Goal: Information Seeking & Learning: Learn about a topic

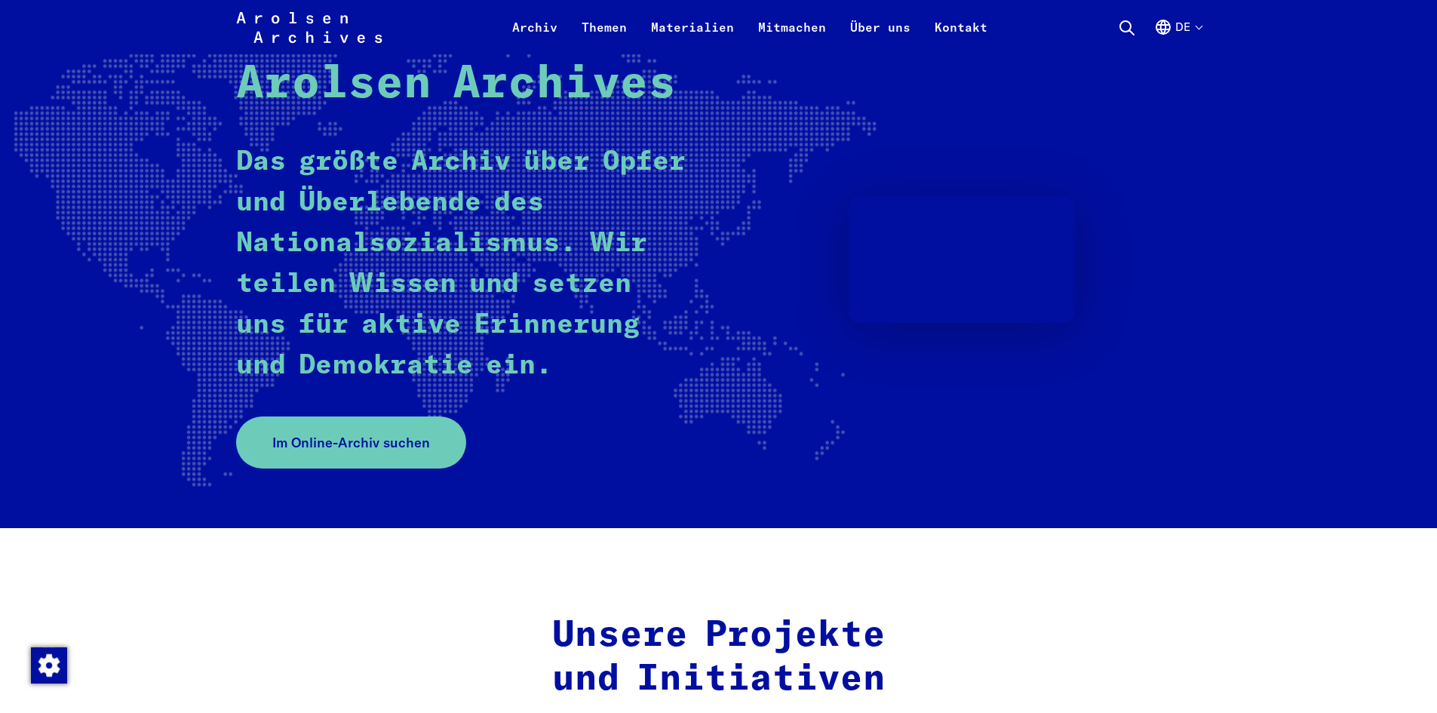
scroll to position [151, 0]
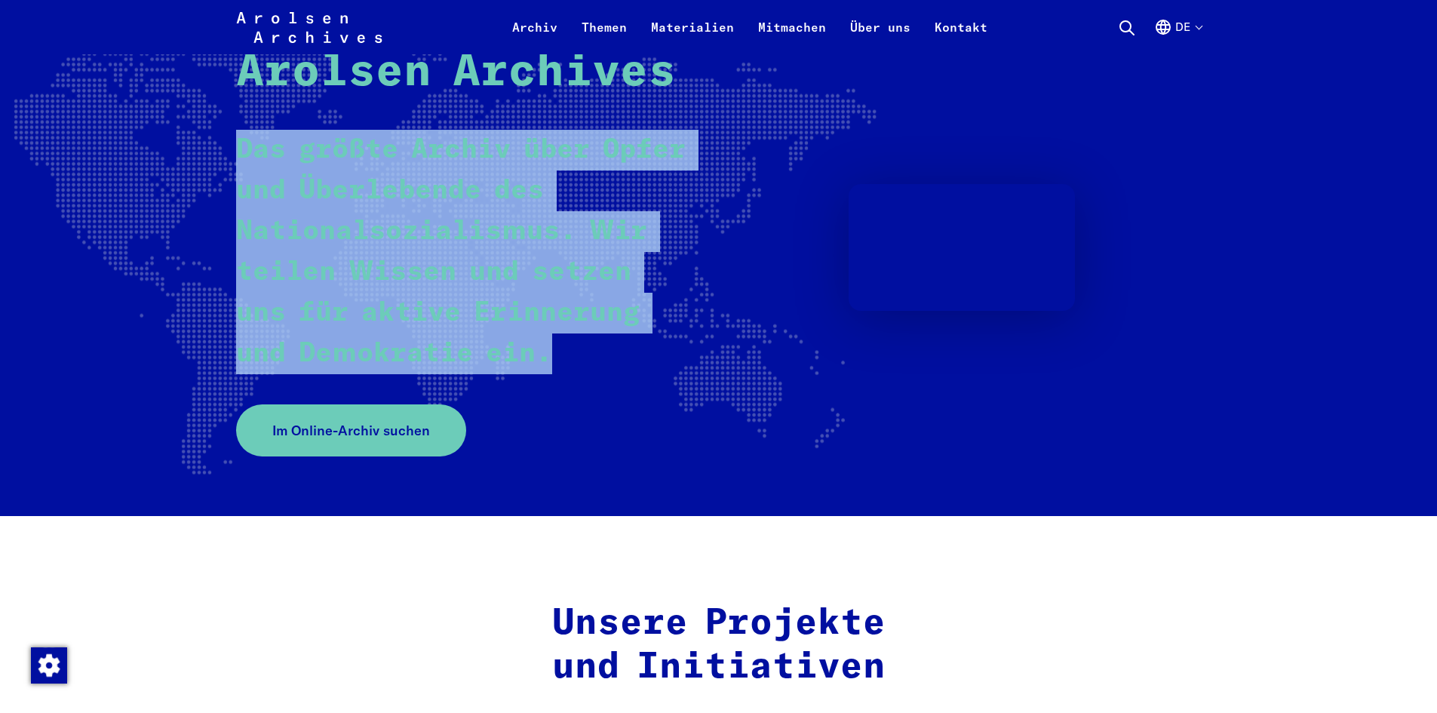
drag, startPoint x: 239, startPoint y: 142, endPoint x: 564, endPoint y: 349, distance: 385.8
click at [587, 349] on p "Das größte Archiv über Opfer und Überlebende des Nationalsozialismus. Wir teile…" at bounding box center [464, 252] width 457 height 244
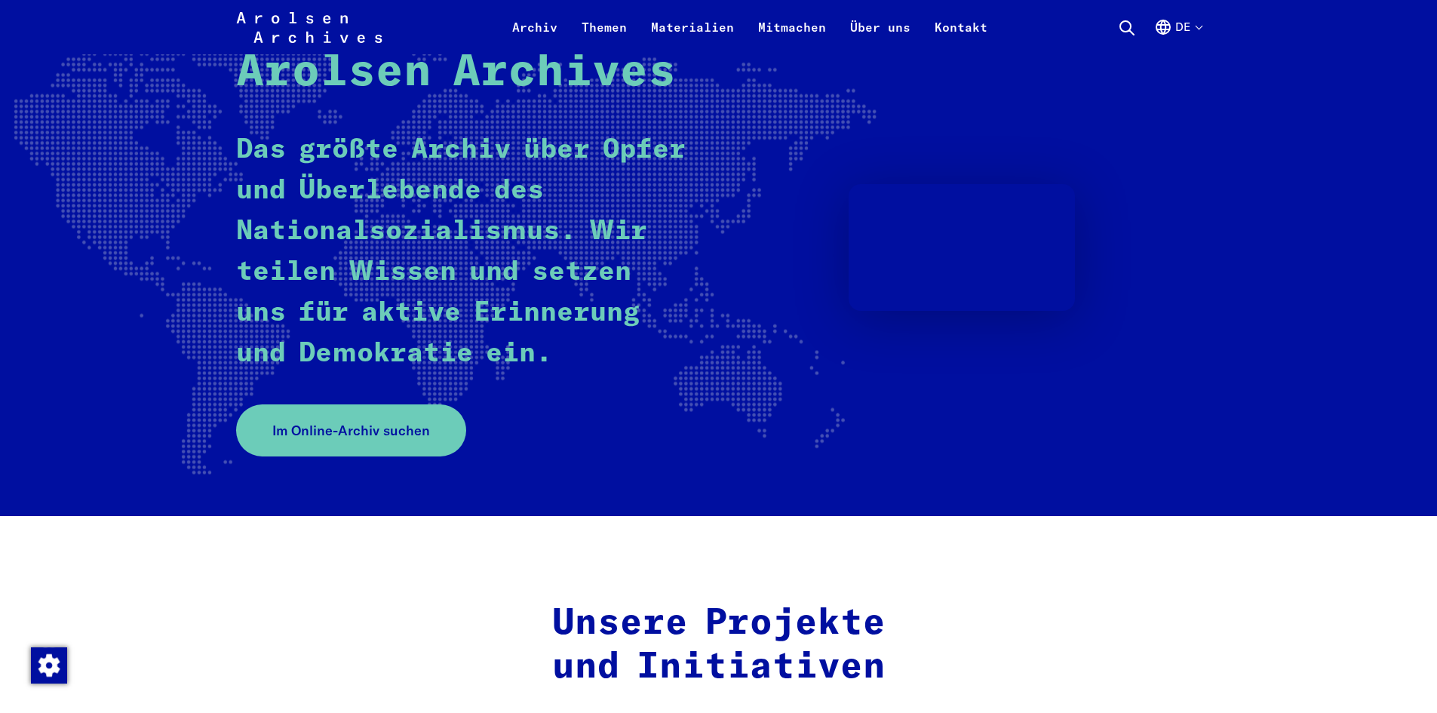
click at [49, 299] on rect at bounding box center [396, 249] width 962 height 458
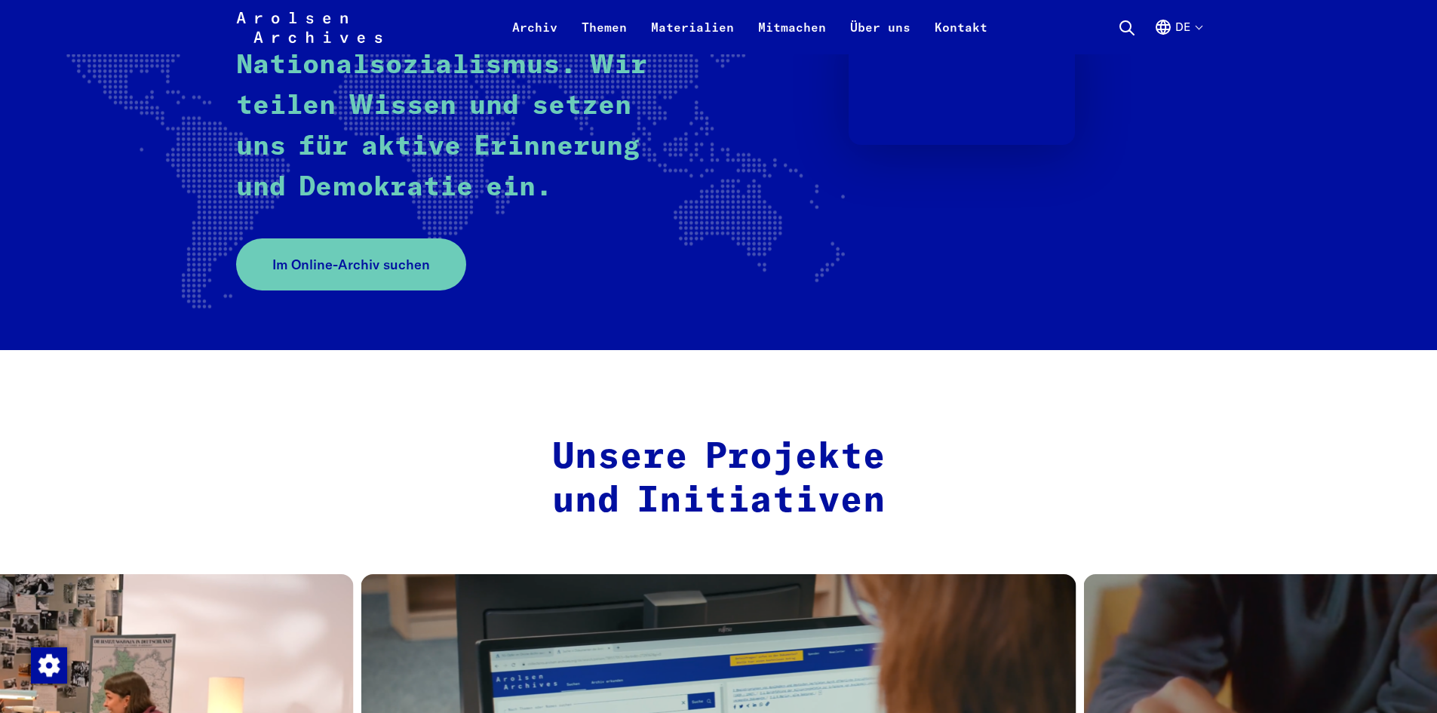
scroll to position [453, 0]
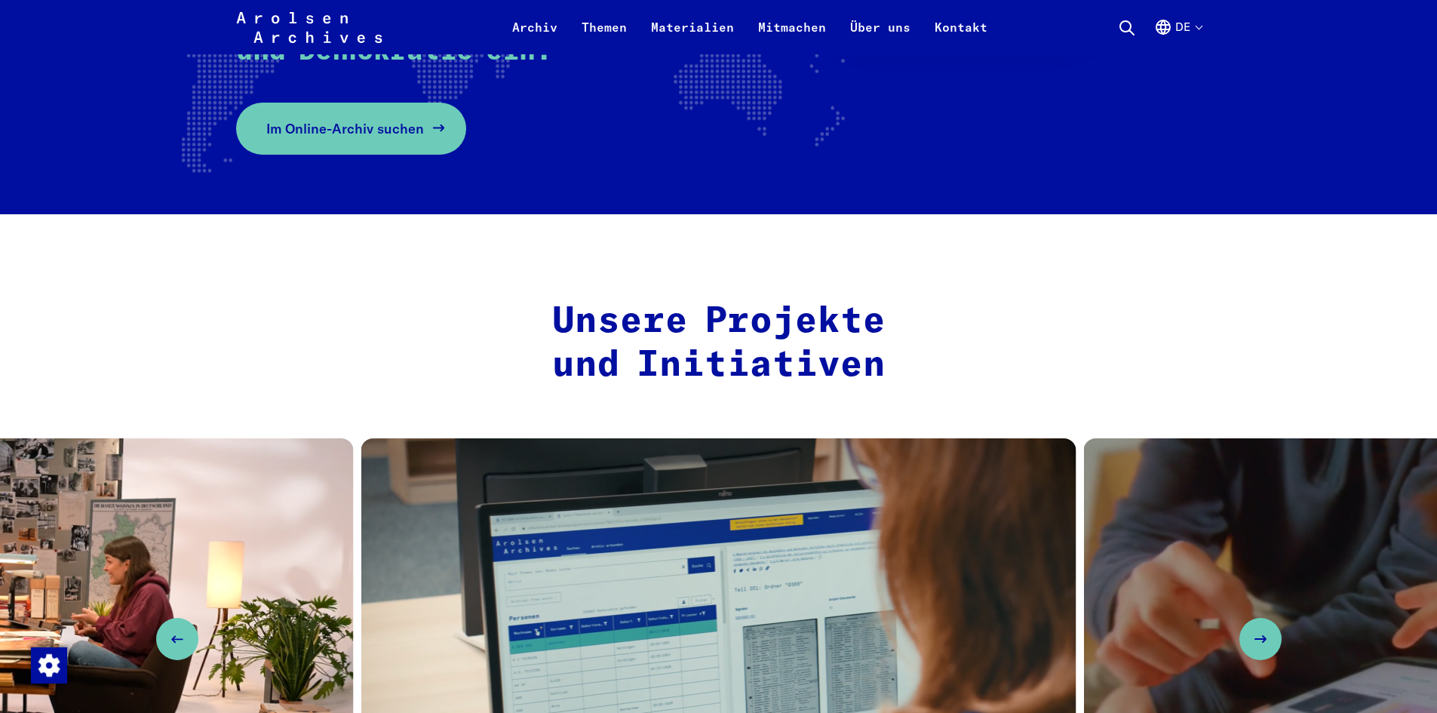
click at [311, 130] on span "Im Online-Archiv suchen" at bounding box center [345, 128] width 158 height 20
click at [485, 386] on h2 "Unsere Projekte und Initiativen" at bounding box center [719, 343] width 638 height 87
click at [1198, 26] on button "de" at bounding box center [1178, 36] width 48 height 36
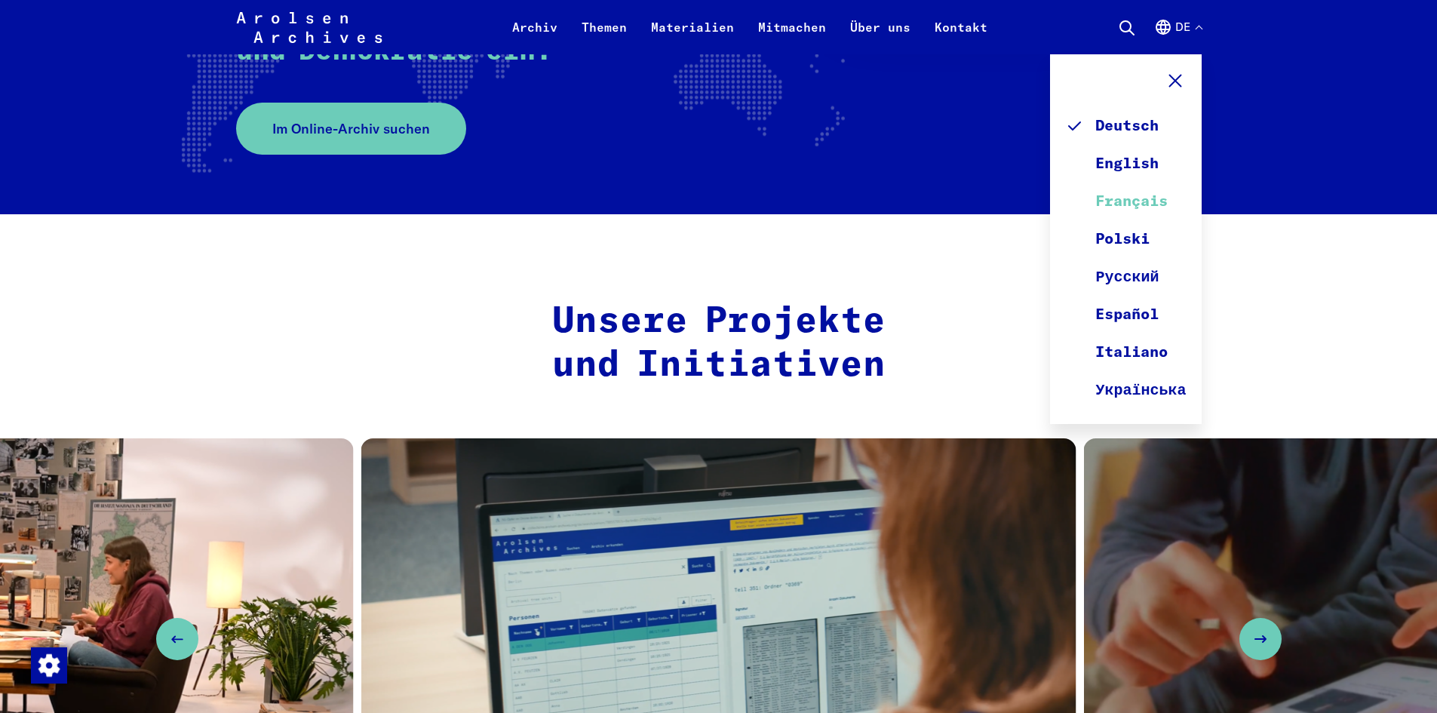
click at [1164, 200] on link "Français" at bounding box center [1125, 202] width 121 height 38
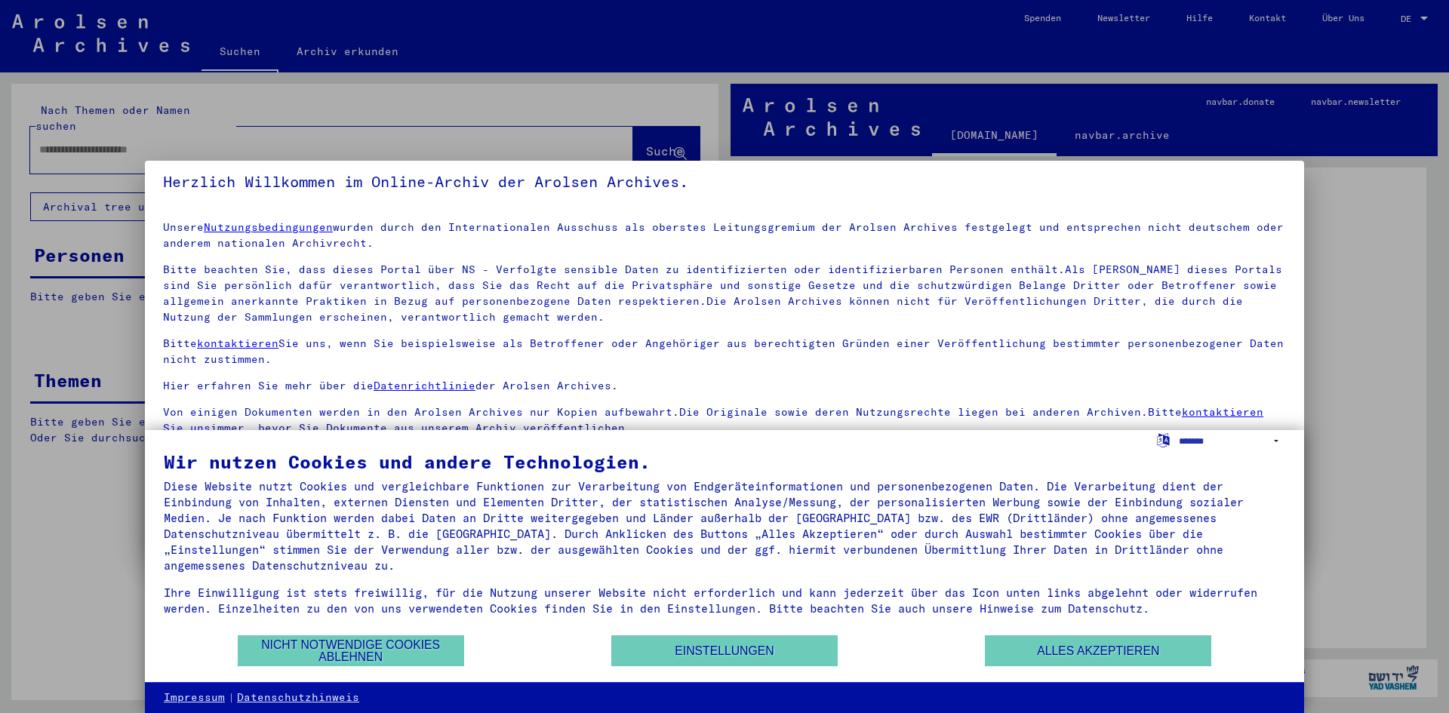
scroll to position [11, 0]
click at [1071, 662] on button "Alles akzeptieren" at bounding box center [1098, 650] width 226 height 31
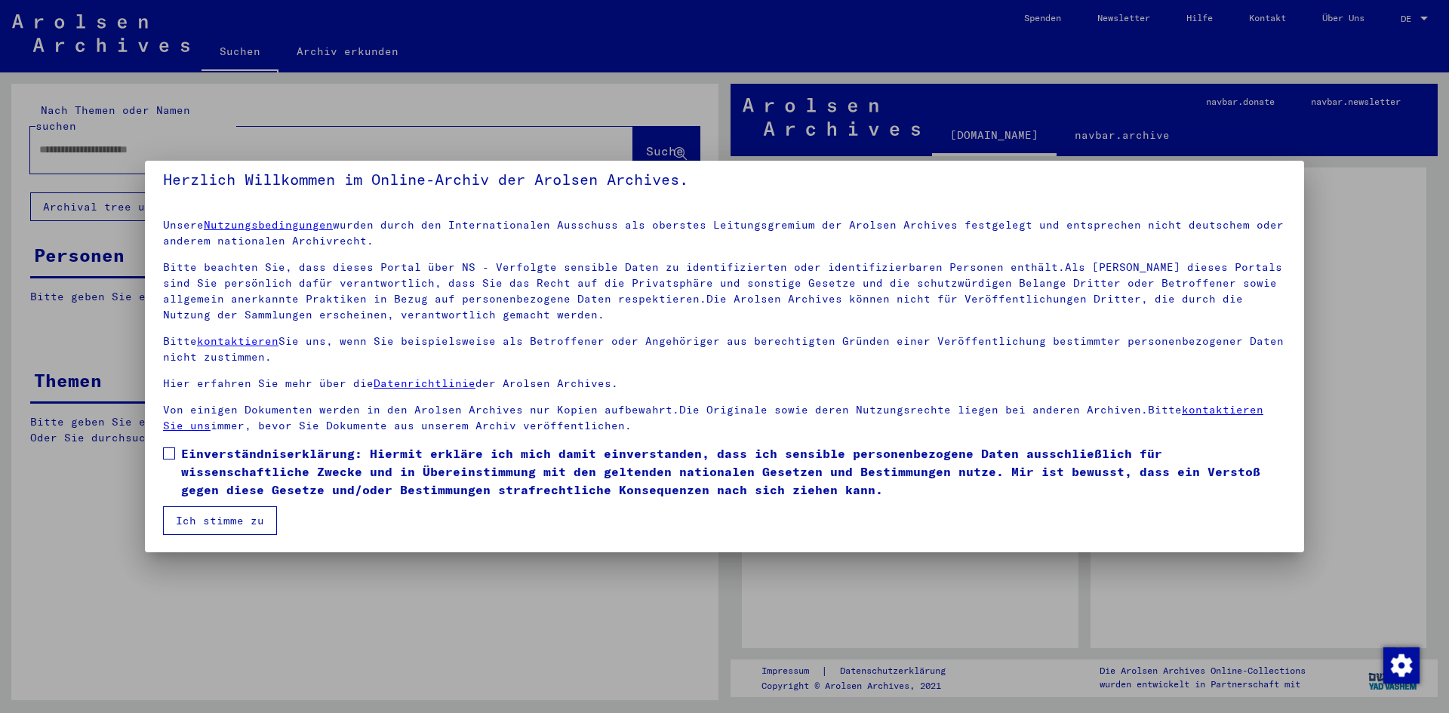
click at [1424, 21] on div at bounding box center [724, 356] width 1449 height 713
click at [542, 140] on div at bounding box center [724, 356] width 1449 height 713
click at [553, 115] on div at bounding box center [724, 356] width 1449 height 713
